Goal: Information Seeking & Learning: Learn about a topic

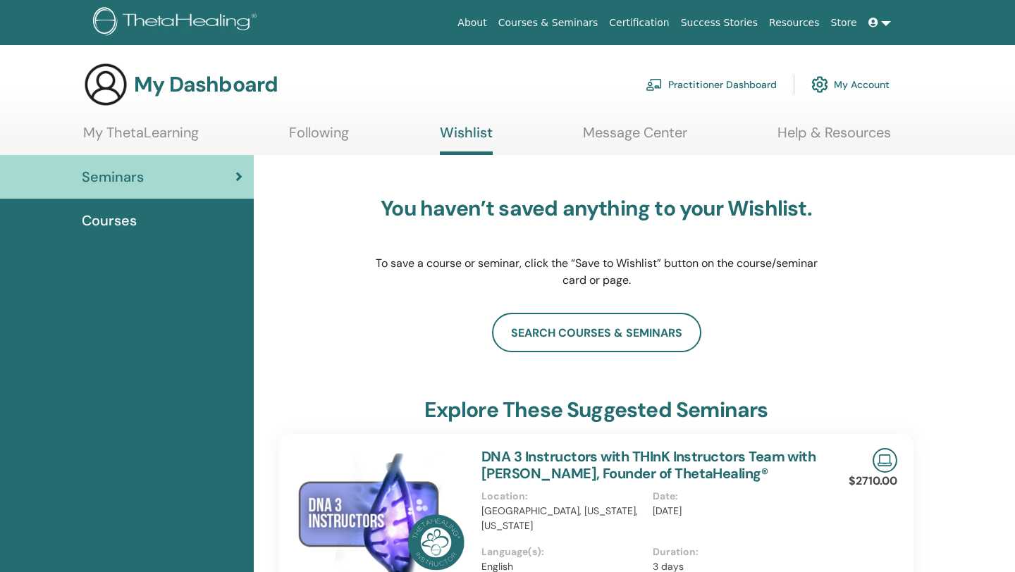
click at [114, 140] on link "My ThetaLearning" at bounding box center [141, 137] width 116 height 27
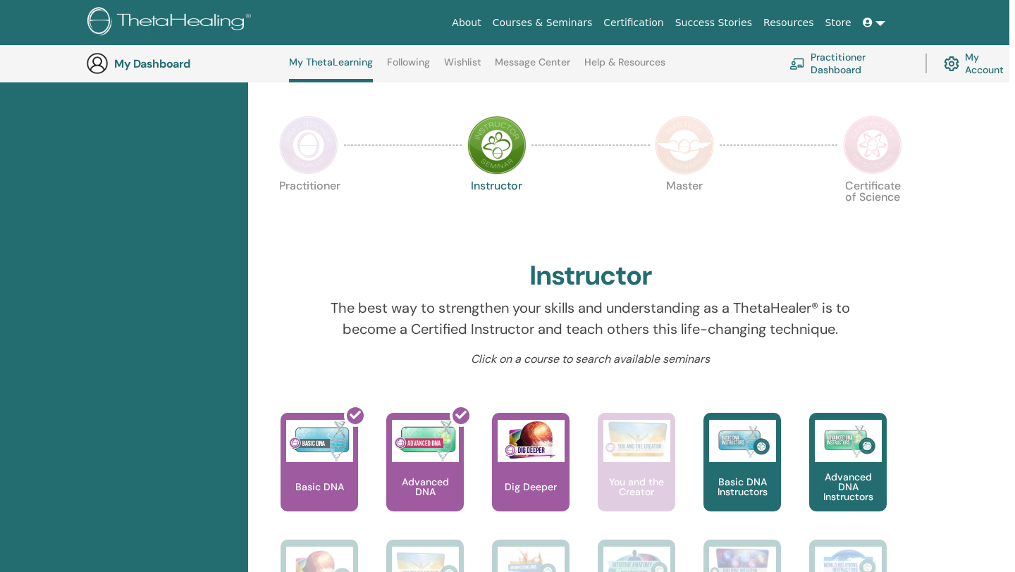
scroll to position [264, 6]
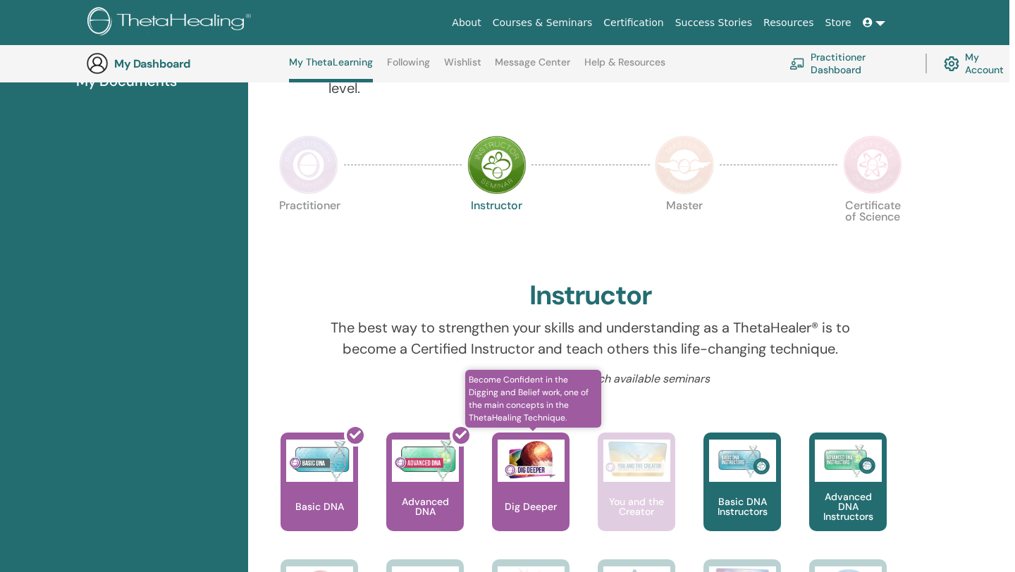
click at [523, 477] on img at bounding box center [531, 461] width 67 height 42
click at [526, 485] on div "Dig Deeper" at bounding box center [531, 482] width 78 height 99
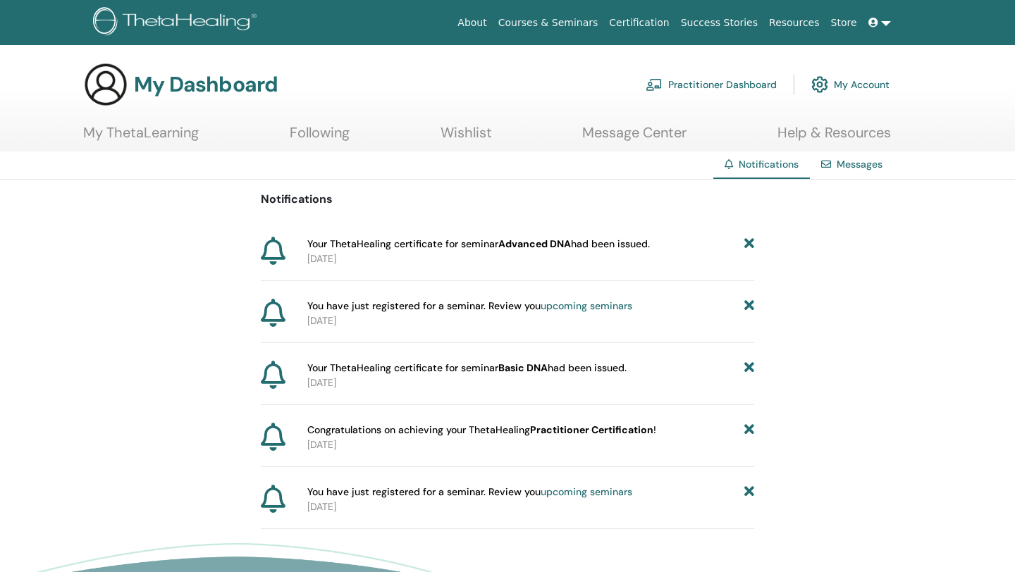
click at [180, 135] on link "My ThetaLearning" at bounding box center [141, 137] width 116 height 27
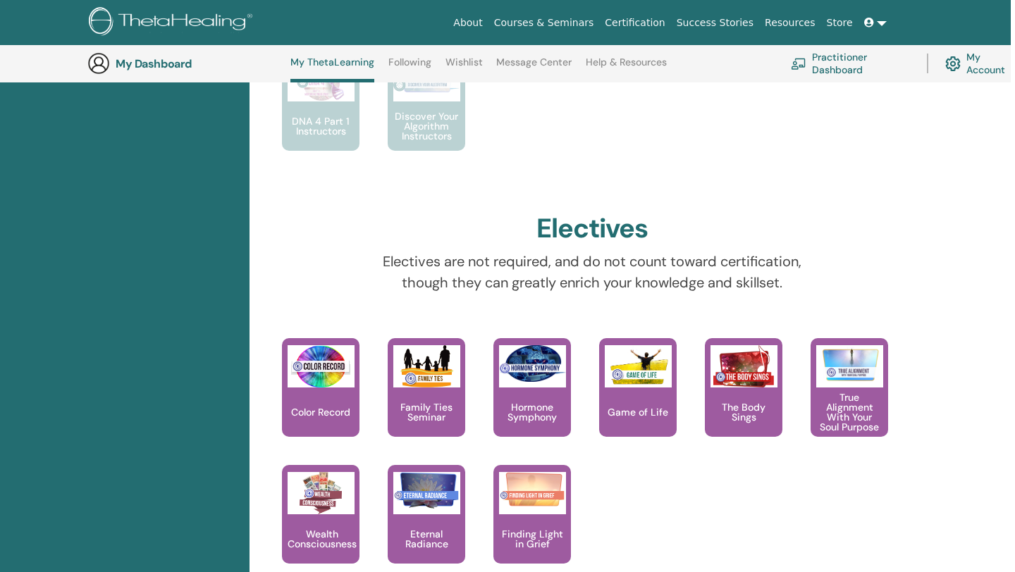
scroll to position [1156, 4]
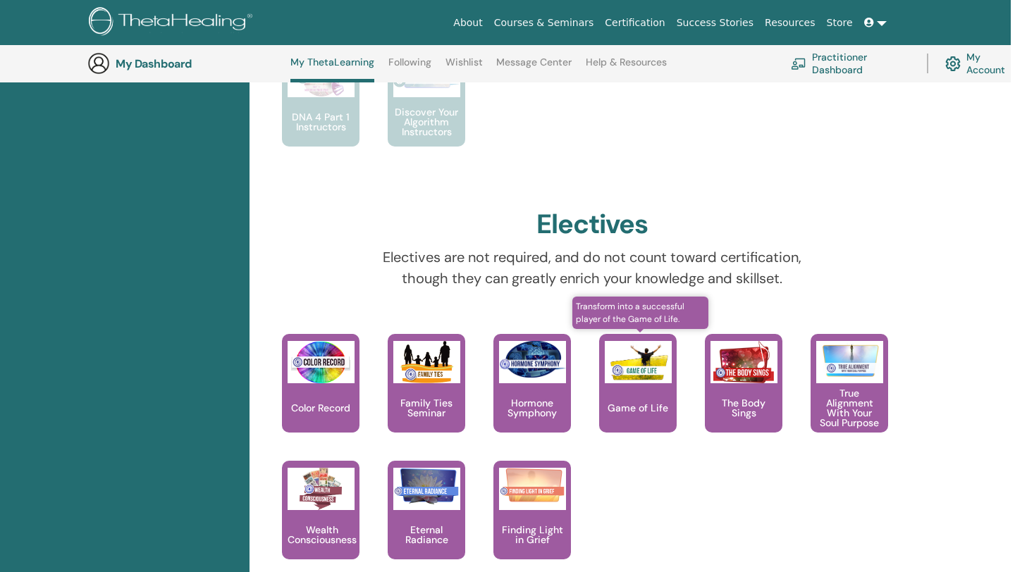
click at [637, 392] on div "Game of Life" at bounding box center [638, 383] width 78 height 99
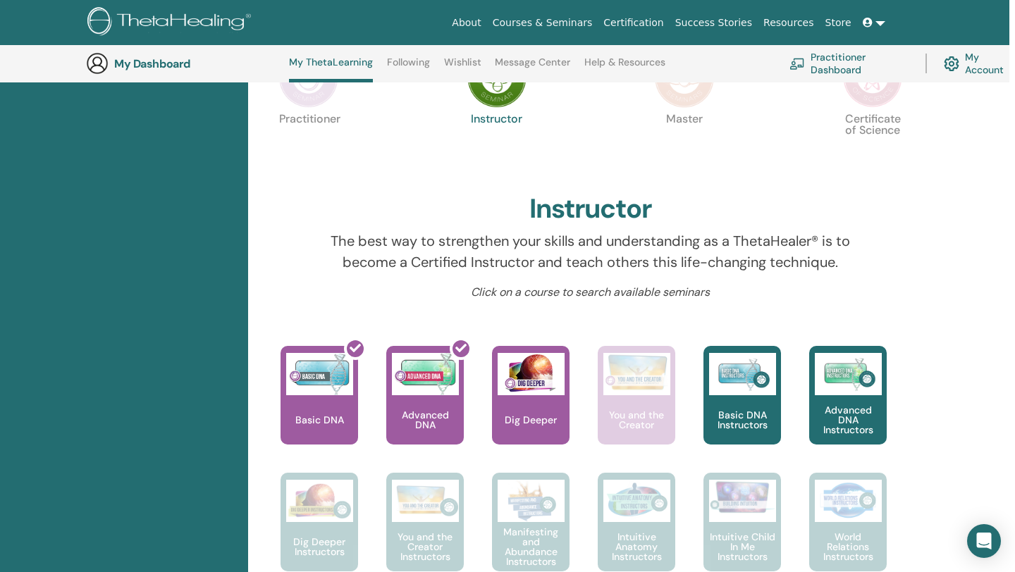
scroll to position [354, 6]
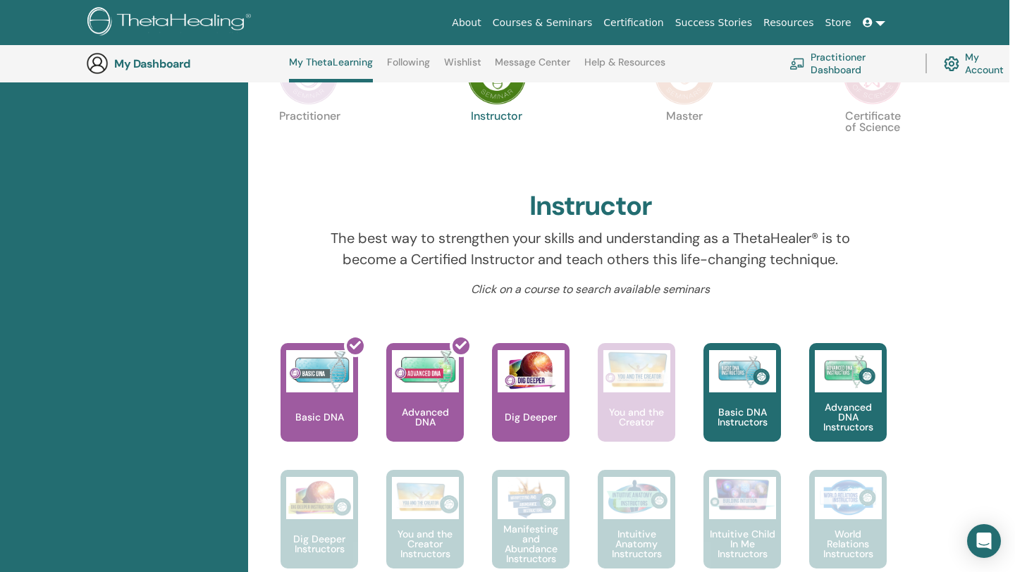
click at [832, 72] on link "Practitioner Dashboard" at bounding box center [848, 63] width 119 height 31
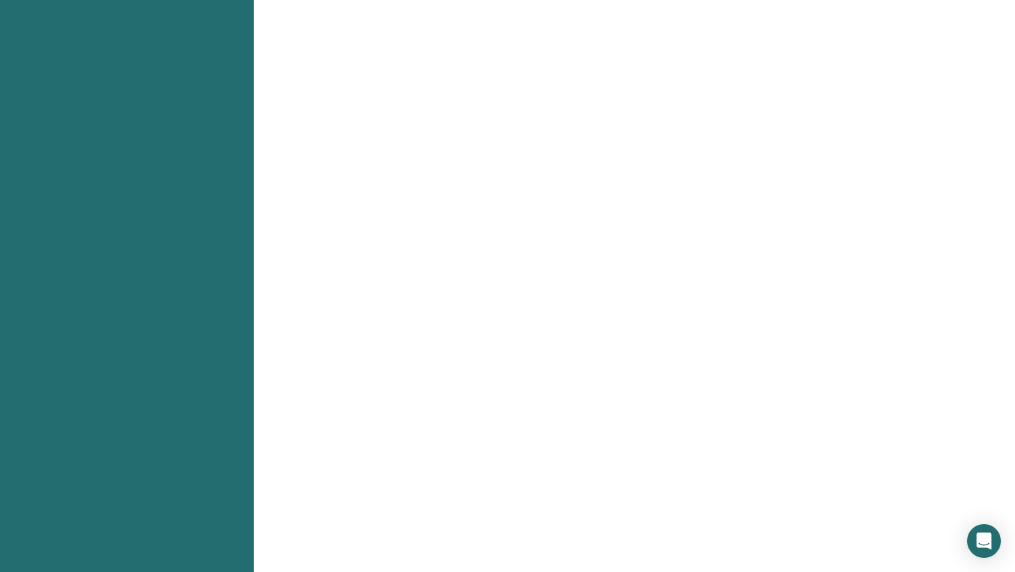
scroll to position [944, 0]
